Goal: Navigation & Orientation: Find specific page/section

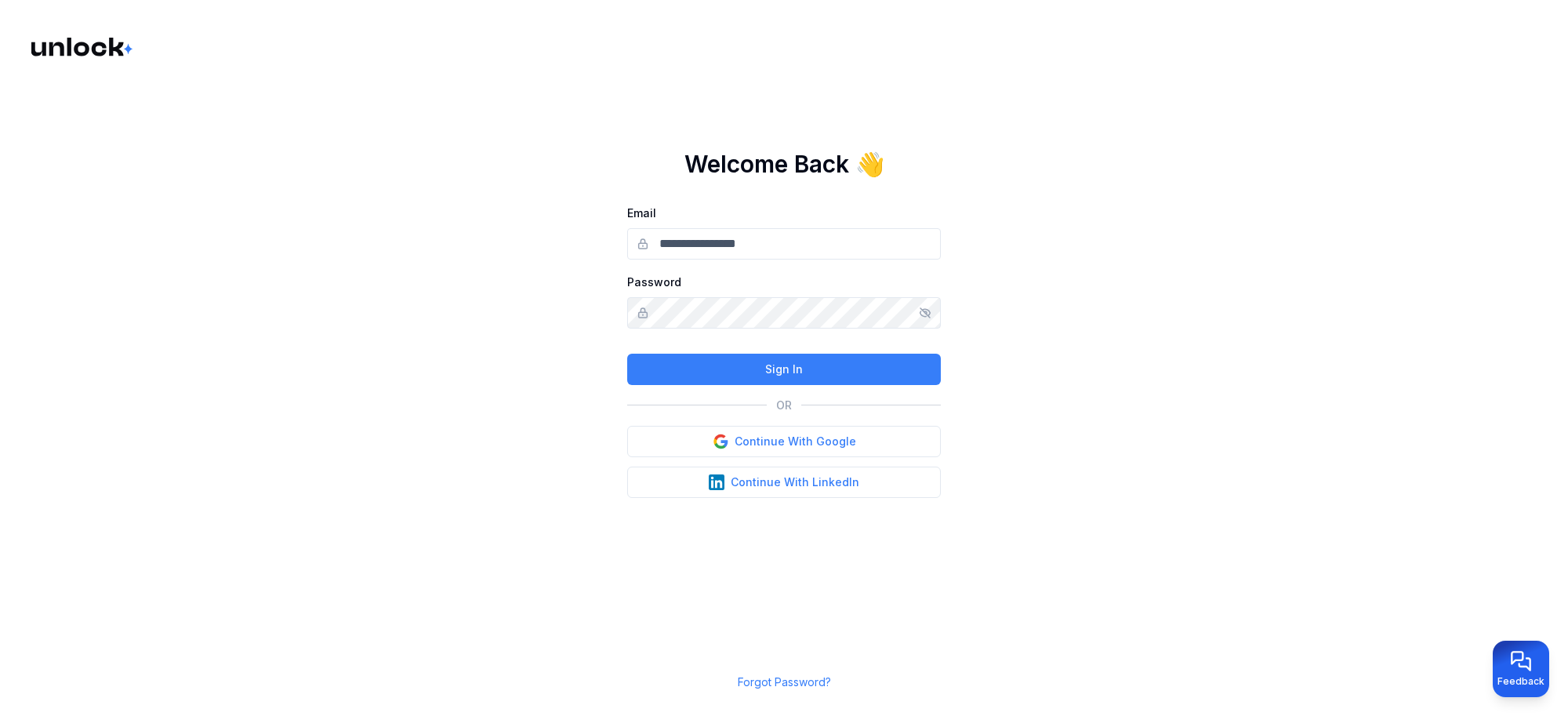
type input "**********"
click at [816, 370] on button "Sign In" at bounding box center [784, 370] width 314 height 32
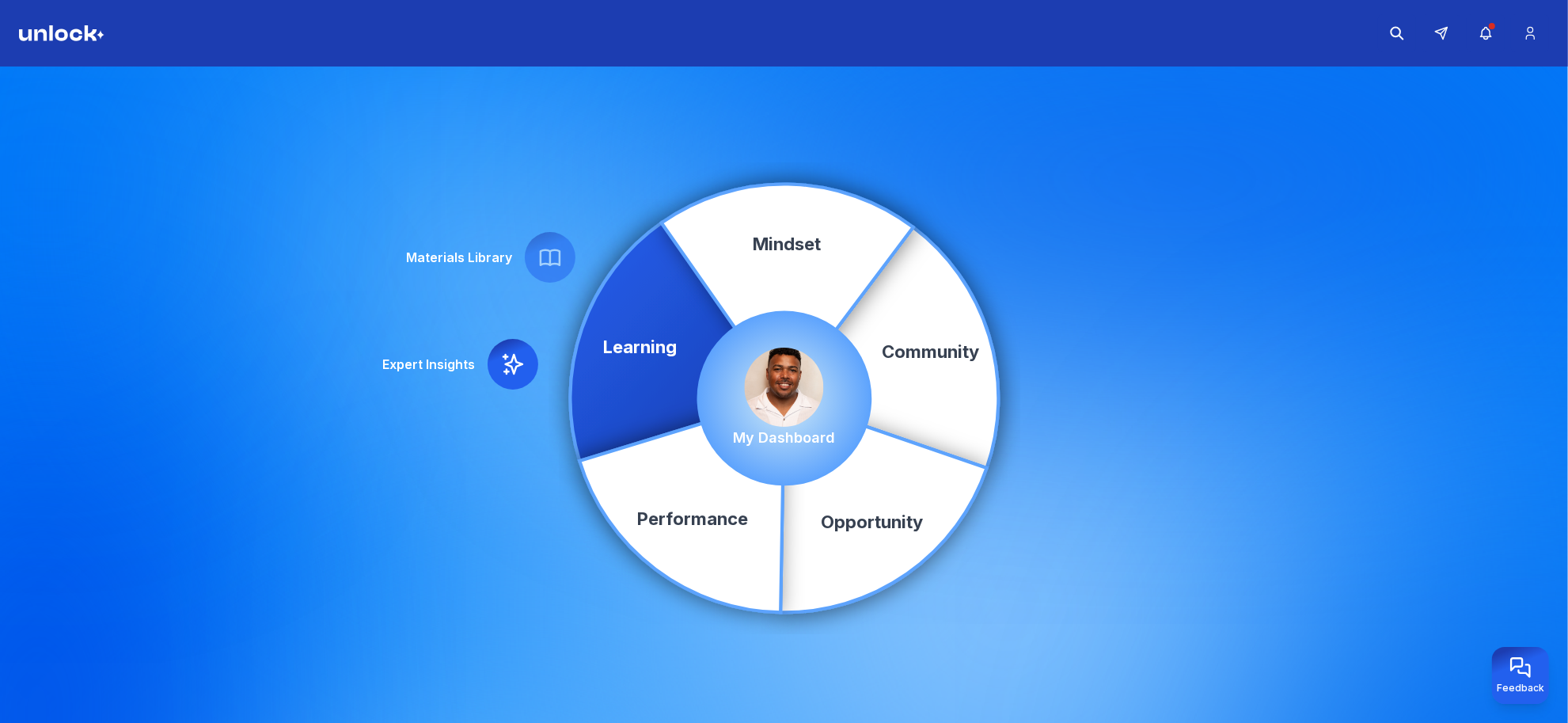
click at [598, 100] on div "Community Learning Opportunity Performance Mindset Expert Insights Materials Li…" at bounding box center [784, 398] width 1568 height 662
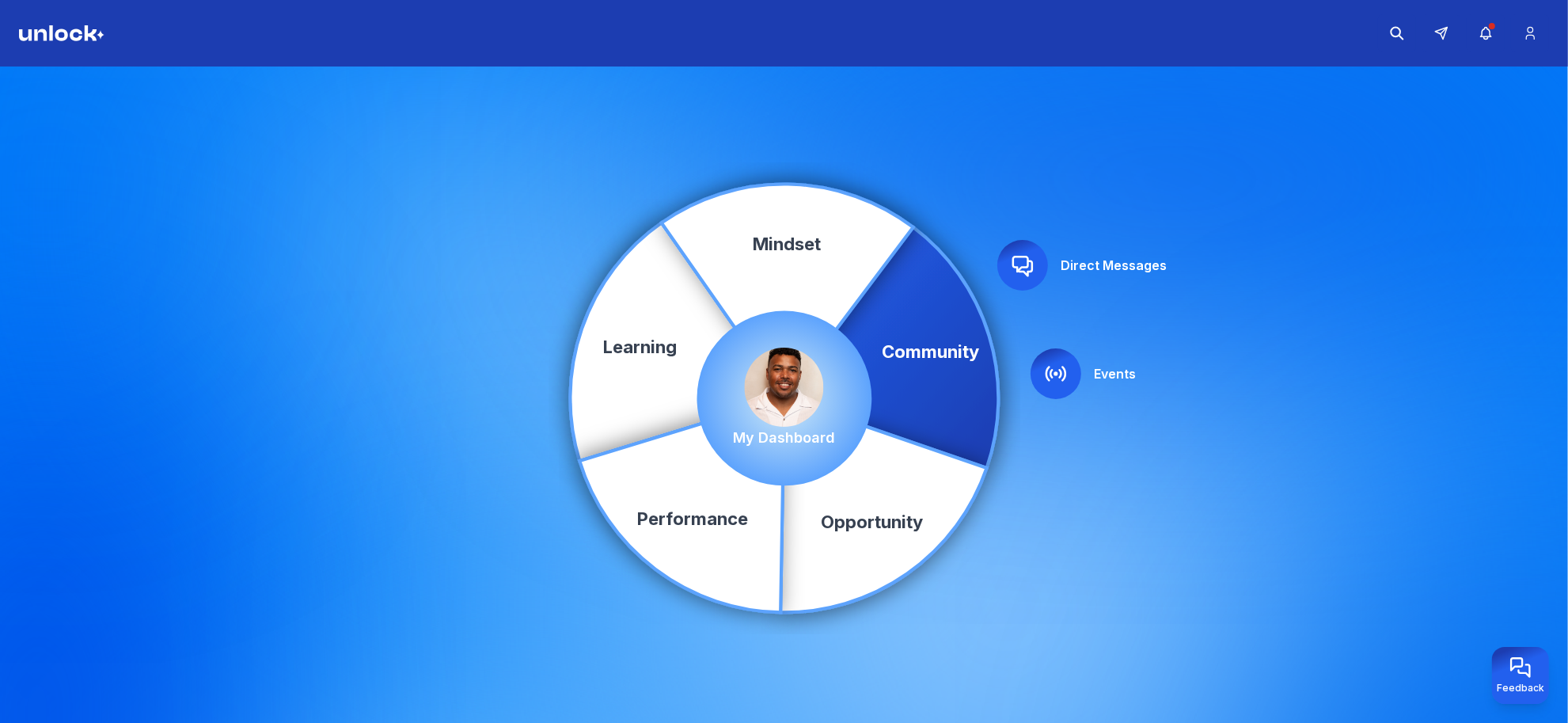
click at [778, 405] on img at bounding box center [784, 387] width 79 height 79
